Goal: Task Accomplishment & Management: Manage account settings

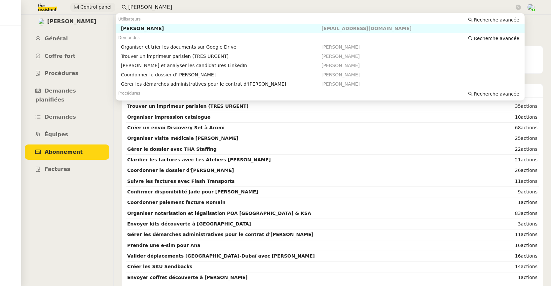
drag, startPoint x: 140, startPoint y: 6, endPoint x: 106, endPoint y: 6, distance: 34.0
click at [106, 6] on div "Control panel [PERSON_NAME]" at bounding box center [276, 7] width 518 height 15
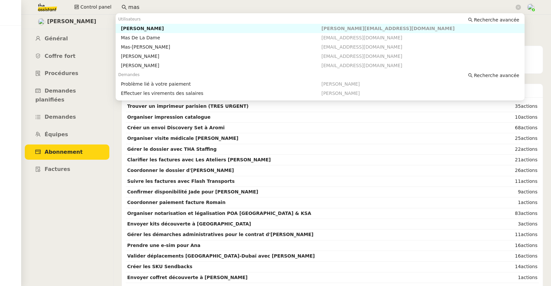
click at [134, 27] on div "[PERSON_NAME]" at bounding box center [221, 28] width 201 height 6
type input "mas"
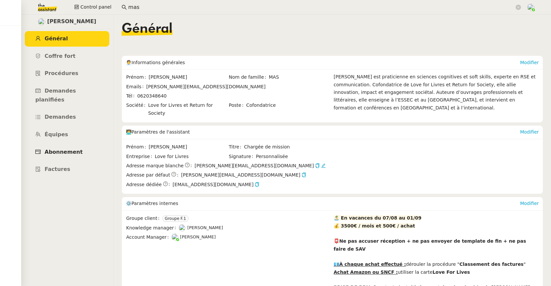
click at [60, 149] on span "Abonnement" at bounding box center [64, 152] width 38 height 6
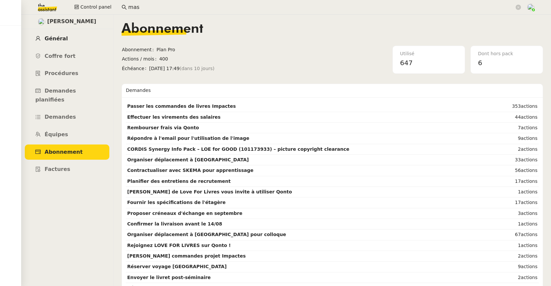
click at [57, 37] on span "Général" at bounding box center [56, 38] width 23 height 6
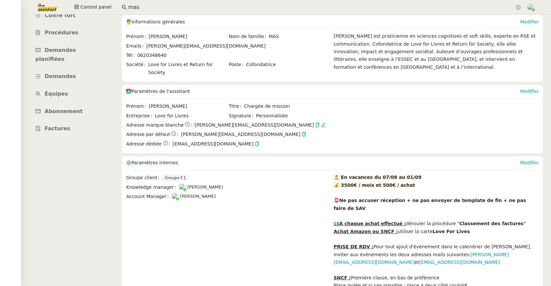
scroll to position [94, 0]
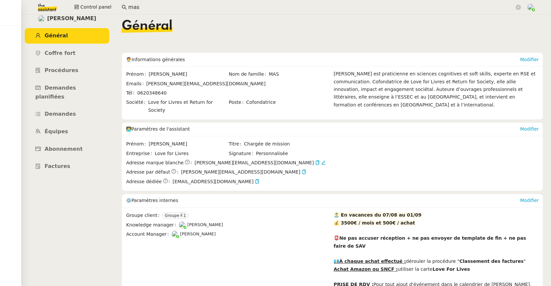
scroll to position [0, 0]
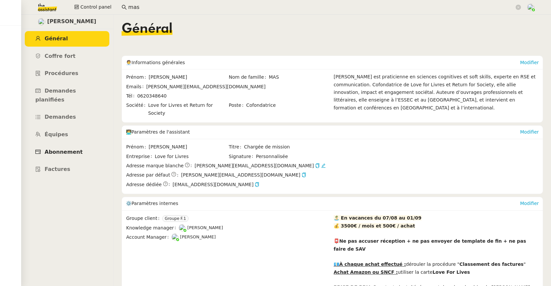
click at [60, 149] on span "Abonnement" at bounding box center [64, 152] width 38 height 6
